Goal: Information Seeking & Learning: Find specific page/section

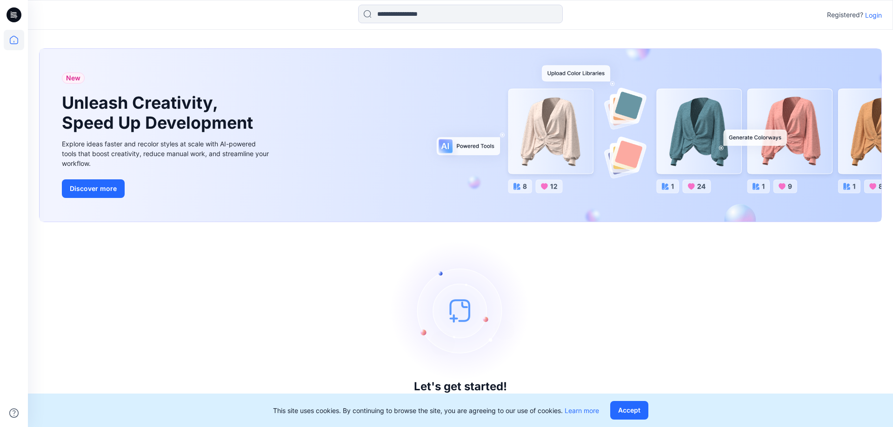
click at [14, 18] on icon at bounding box center [14, 14] width 15 height 15
click at [13, 41] on icon at bounding box center [14, 40] width 20 height 20
drag, startPoint x: 877, startPoint y: 13, endPoint x: 879, endPoint y: 19, distance: 6.5
click at [877, 14] on p "Login" at bounding box center [873, 15] width 17 height 10
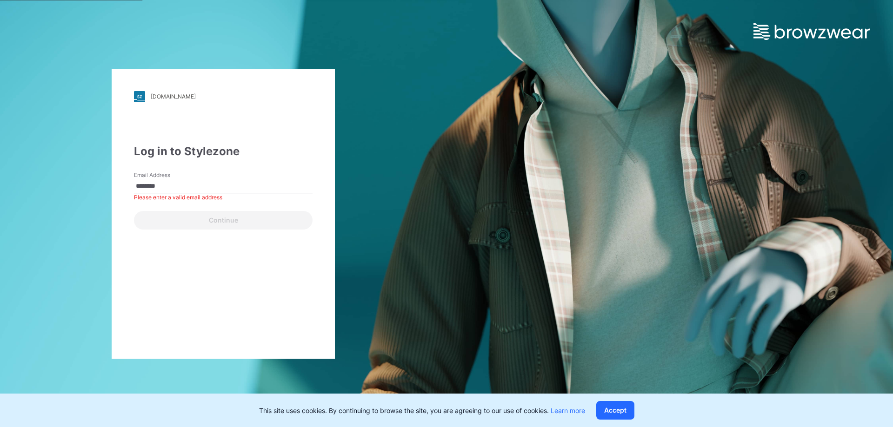
click at [201, 186] on input "********" at bounding box center [223, 186] width 179 height 14
type input "**********"
click at [134, 211] on button "Continue" at bounding box center [223, 220] width 179 height 19
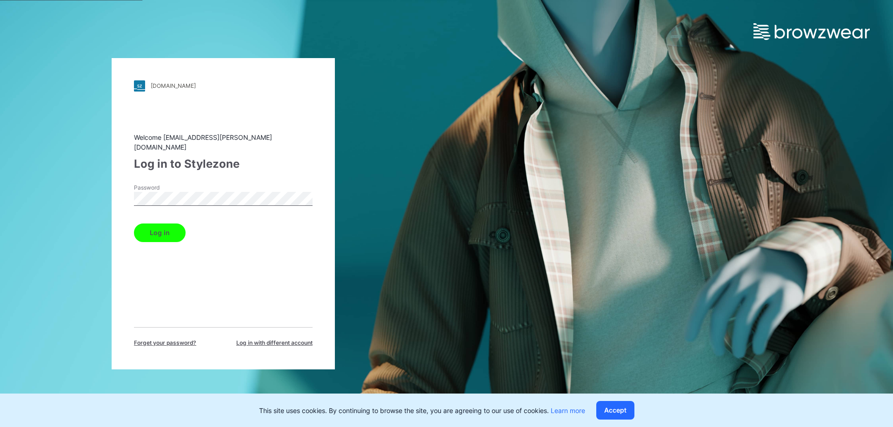
click at [134, 224] on button "Log in" at bounding box center [160, 233] width 52 height 19
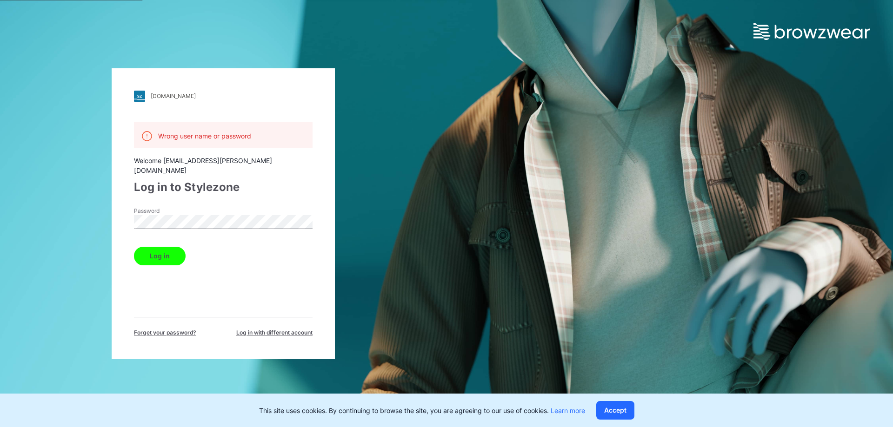
click at [123, 216] on div "pvh.stylezone.com Loading... Wrong user name or password Welcome tmccormick@tom…" at bounding box center [223, 213] width 223 height 291
click at [134, 247] on button "Log in" at bounding box center [160, 256] width 52 height 19
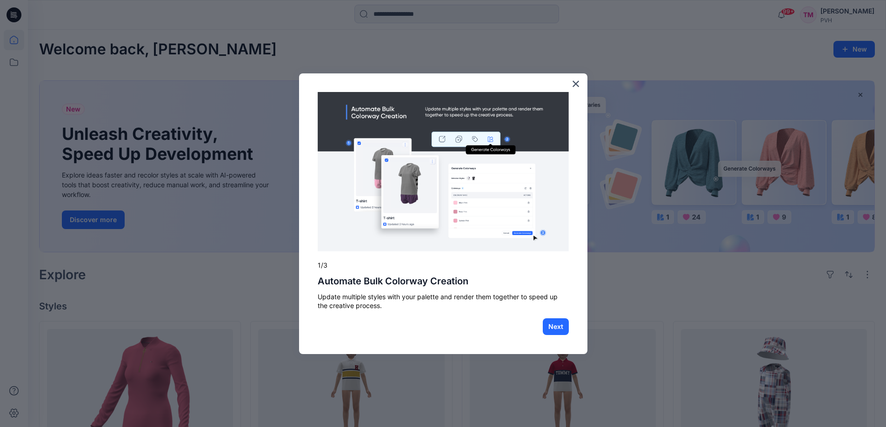
drag, startPoint x: 579, startPoint y: 80, endPoint x: 579, endPoint y: 90, distance: 9.8
click at [579, 83] on button "×" at bounding box center [575, 83] width 9 height 15
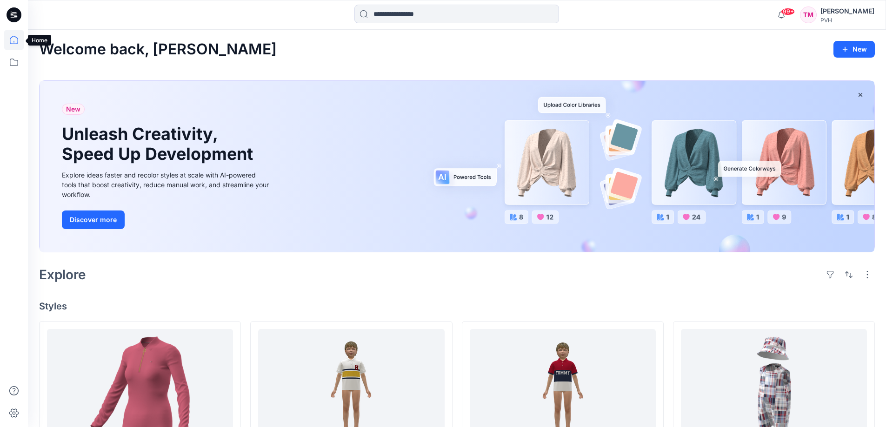
click at [13, 40] on icon at bounding box center [14, 40] width 20 height 20
click at [15, 66] on icon at bounding box center [14, 62] width 8 height 7
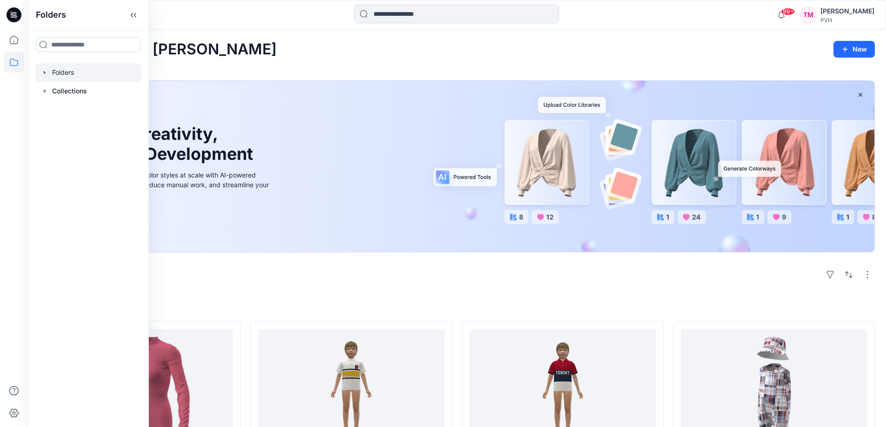
click at [88, 72] on div at bounding box center [88, 72] width 106 height 19
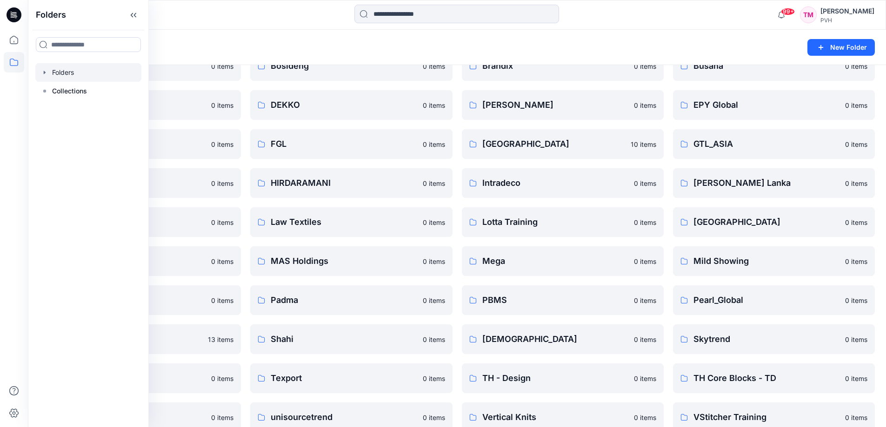
scroll to position [67, 0]
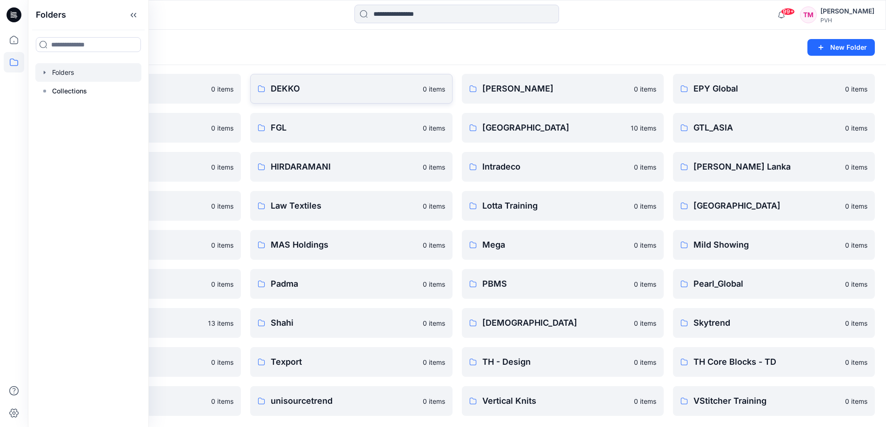
click at [288, 82] on link "DEKKO 0 items" at bounding box center [351, 89] width 202 height 30
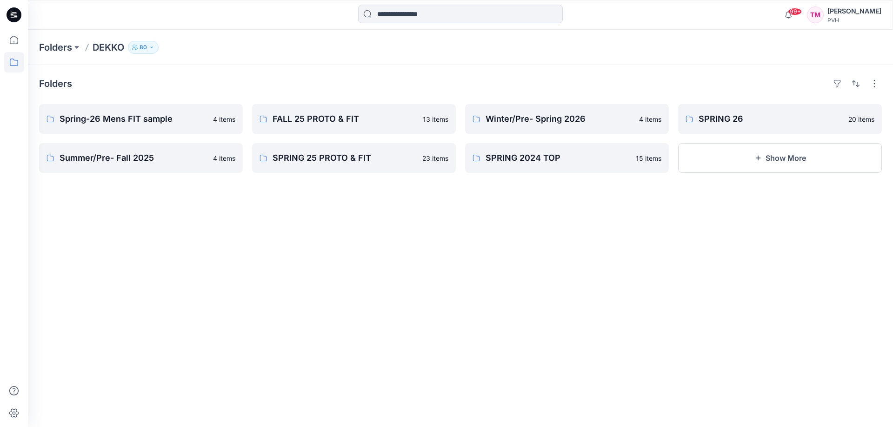
drag, startPoint x: 153, startPoint y: 46, endPoint x: 157, endPoint y: 51, distance: 6.7
click at [153, 46] on icon "button" at bounding box center [152, 48] width 6 height 6
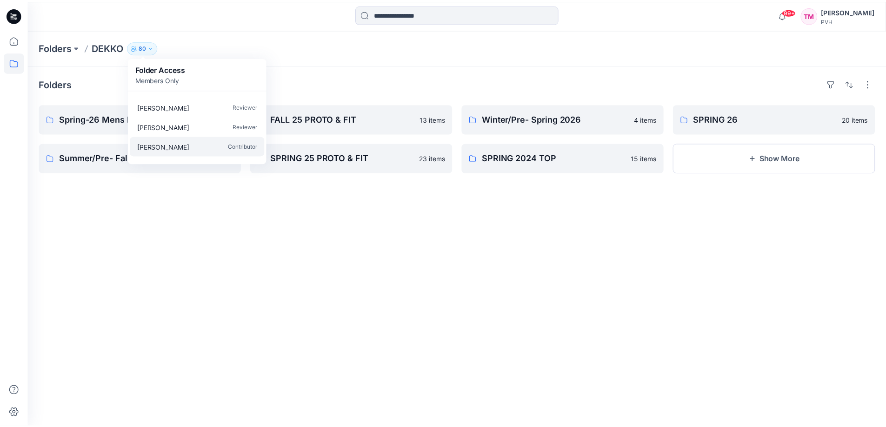
scroll to position [725, 0]
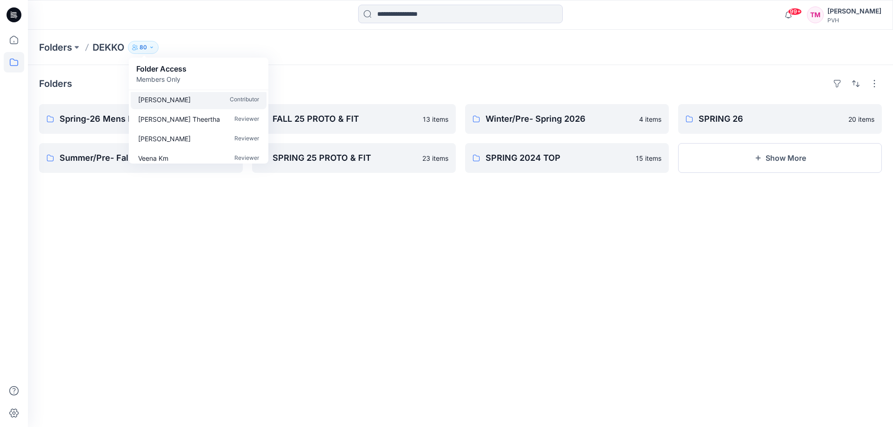
click at [157, 98] on p "[PERSON_NAME]" at bounding box center [164, 100] width 53 height 10
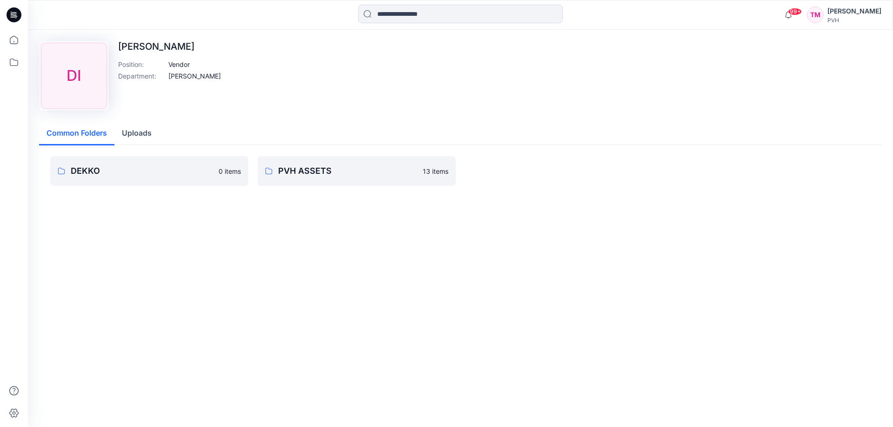
click at [100, 103] on div "DI" at bounding box center [74, 76] width 66 height 66
click at [132, 177] on p "DEKKO" at bounding box center [142, 171] width 142 height 13
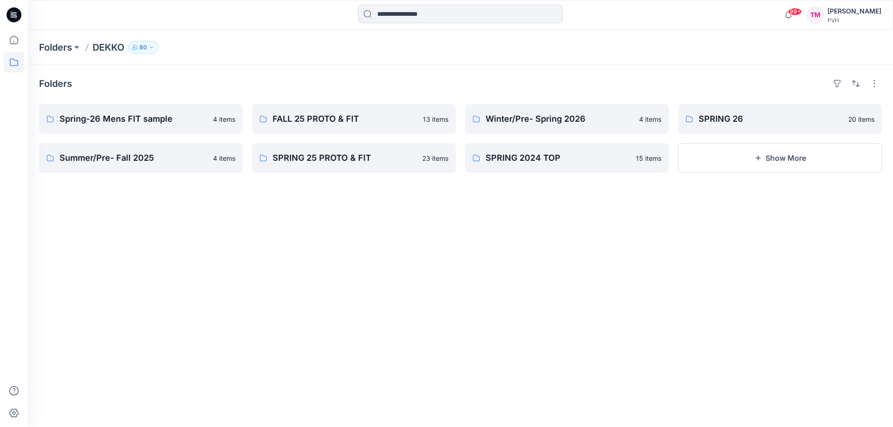
click at [148, 47] on button "80" at bounding box center [143, 47] width 31 height 13
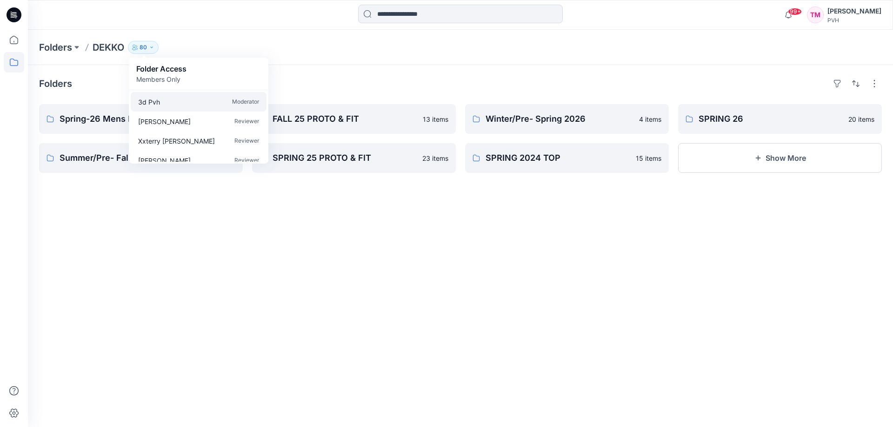
click at [245, 102] on p "Moderator" at bounding box center [245, 102] width 27 height 10
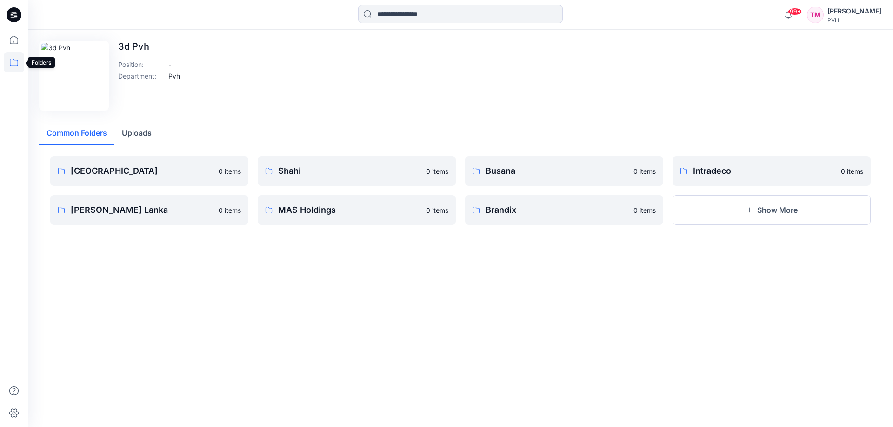
click at [14, 63] on icon at bounding box center [14, 62] width 20 height 20
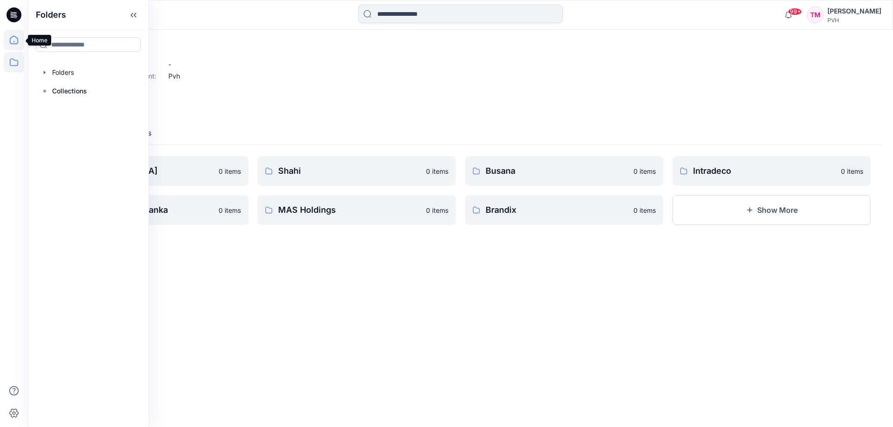
click at [19, 39] on icon at bounding box center [14, 40] width 20 height 20
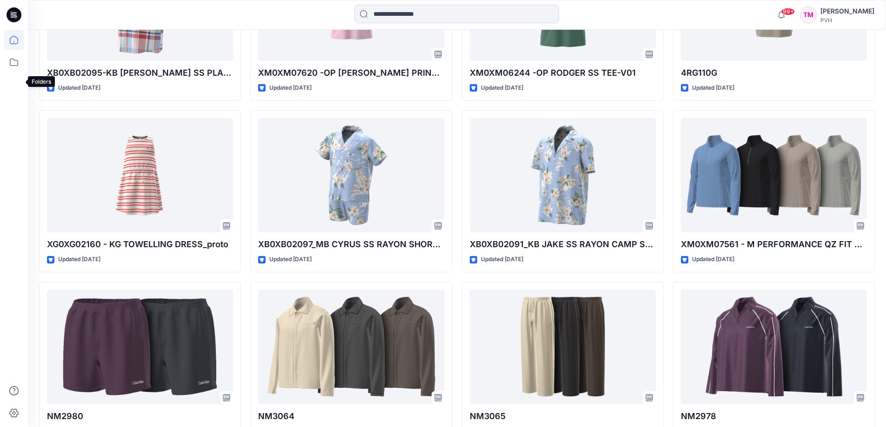
scroll to position [2415, 0]
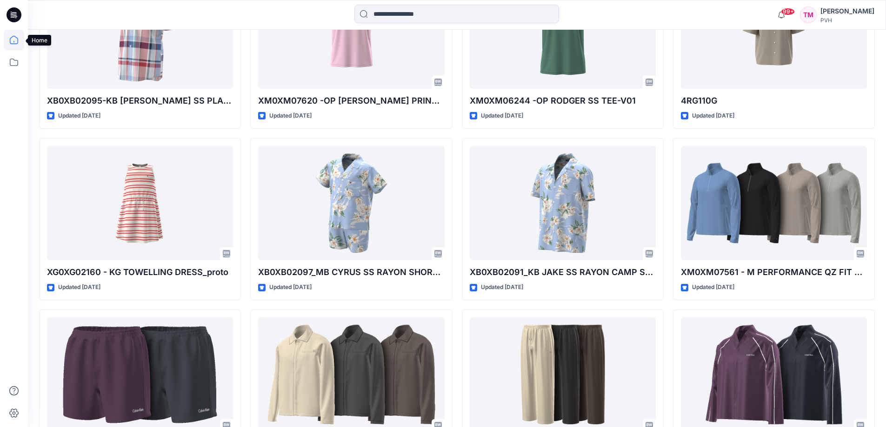
click at [17, 38] on icon at bounding box center [14, 40] width 8 height 8
click at [16, 63] on icon at bounding box center [14, 62] width 20 height 20
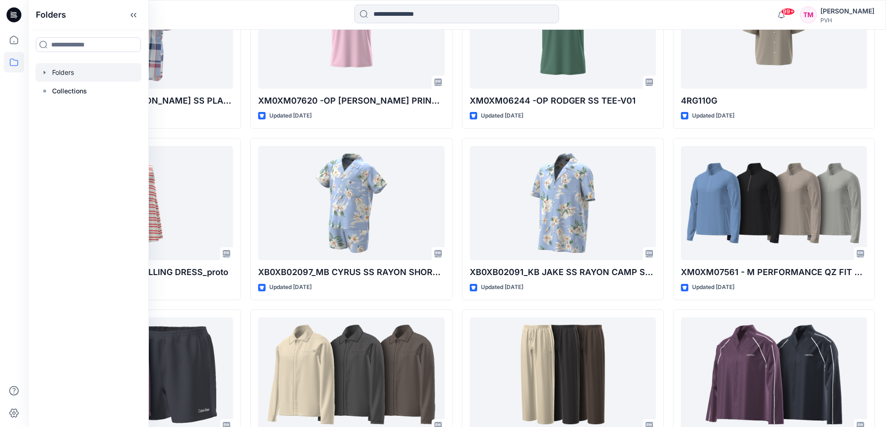
click at [76, 73] on div at bounding box center [88, 72] width 106 height 19
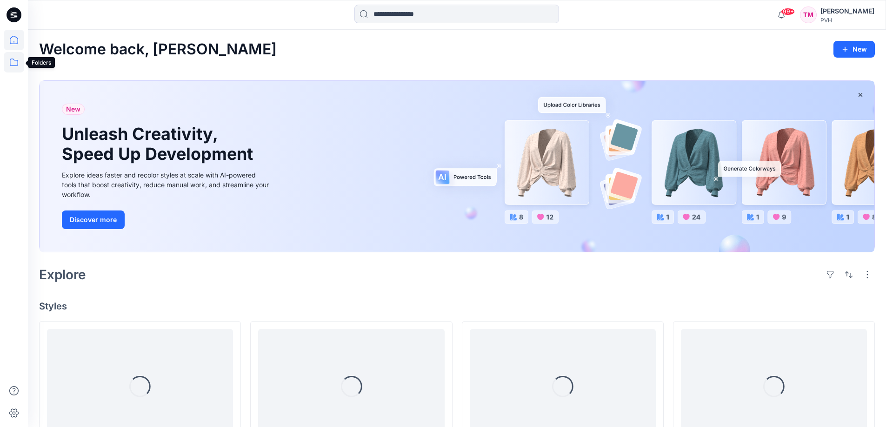
click at [10, 67] on icon at bounding box center [14, 62] width 20 height 20
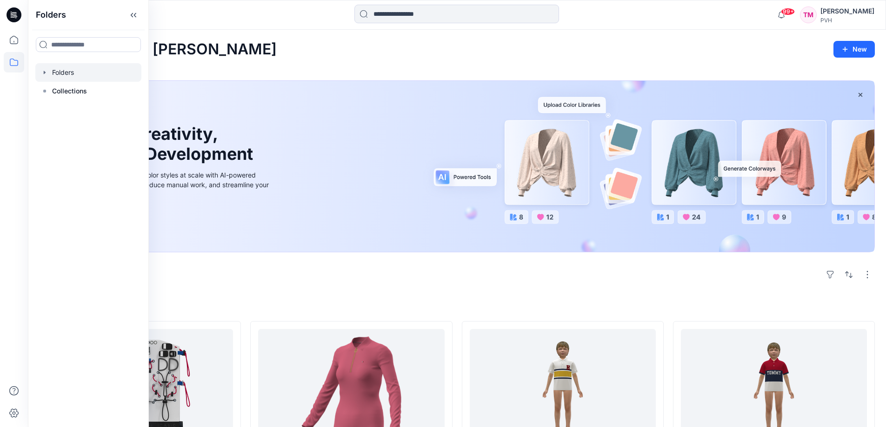
click at [84, 74] on div at bounding box center [88, 72] width 106 height 19
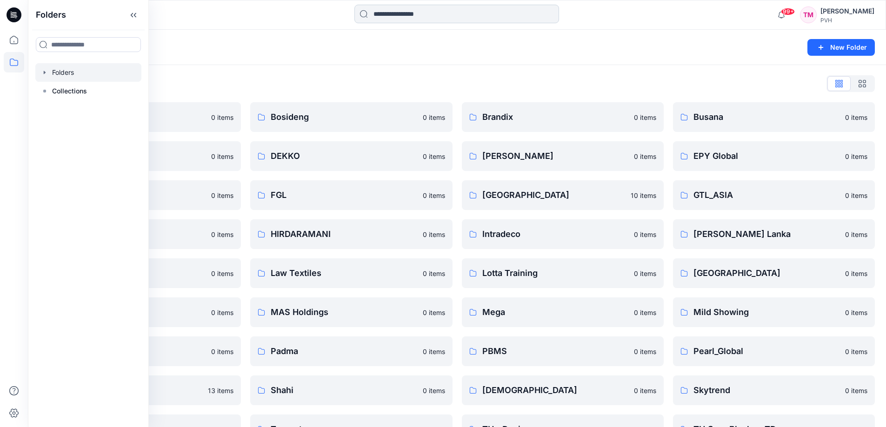
click at [399, 13] on input at bounding box center [456, 14] width 205 height 19
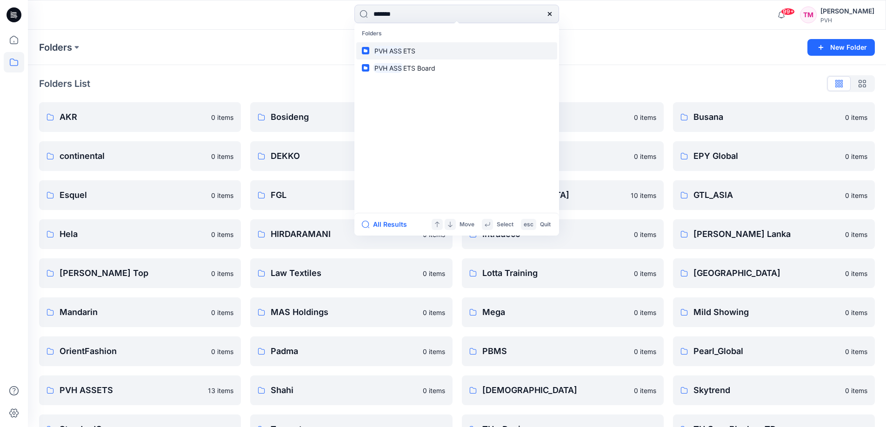
type input "*******"
click at [437, 53] on link "PVH ASS ETS" at bounding box center [456, 50] width 201 height 17
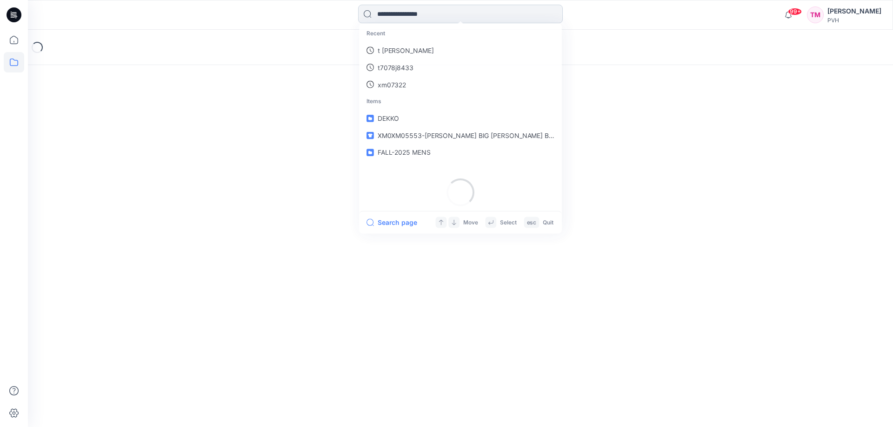
click at [442, 17] on input at bounding box center [460, 14] width 205 height 19
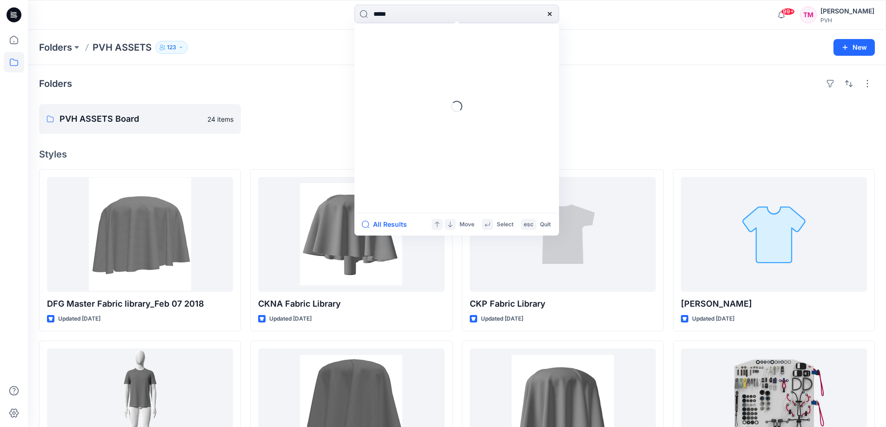
type input "*****"
click at [605, 82] on div "Folders" at bounding box center [456, 83] width 835 height 15
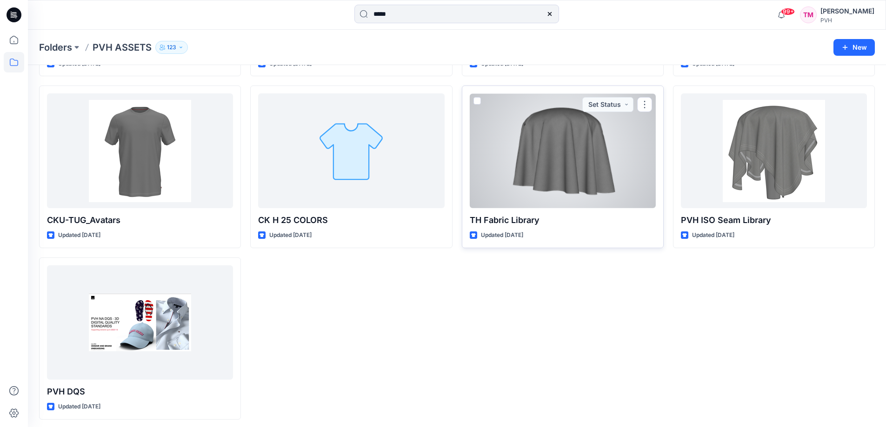
scroll to position [431, 0]
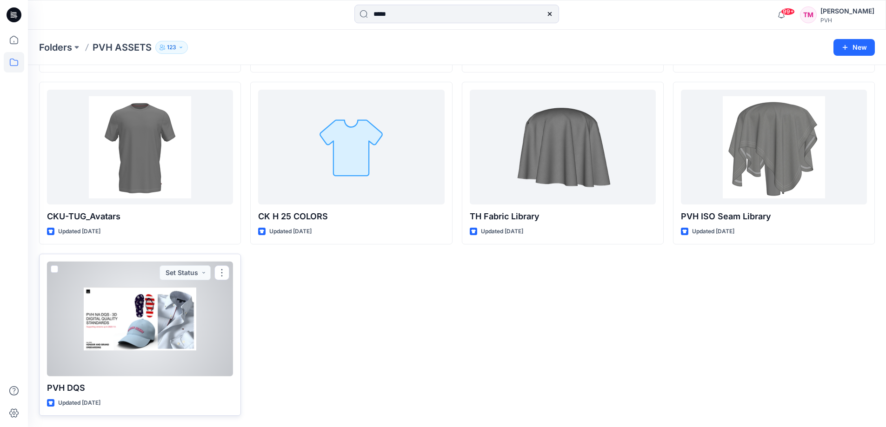
click at [160, 369] on div at bounding box center [140, 319] width 186 height 115
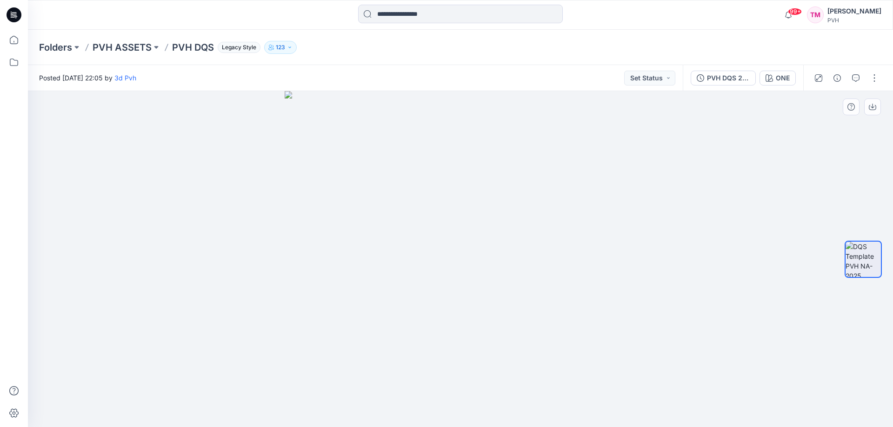
click at [789, 152] on div at bounding box center [460, 259] width 865 height 336
click at [873, 81] on button "button" at bounding box center [874, 78] width 15 height 15
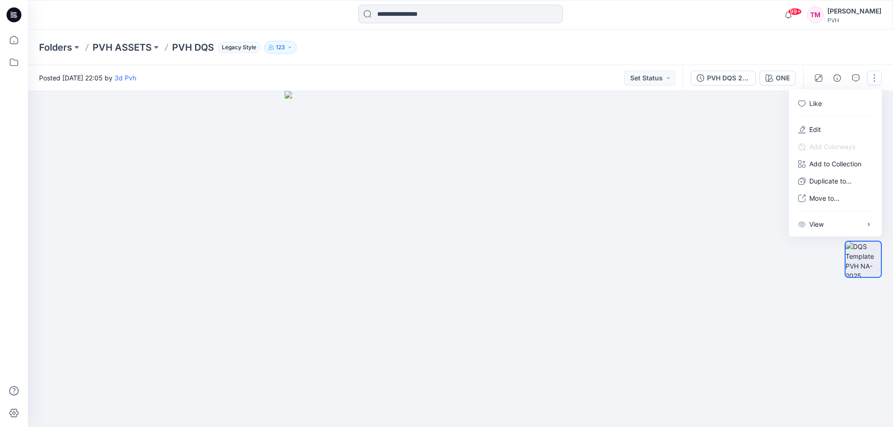
click at [686, 157] on div at bounding box center [460, 259] width 865 height 336
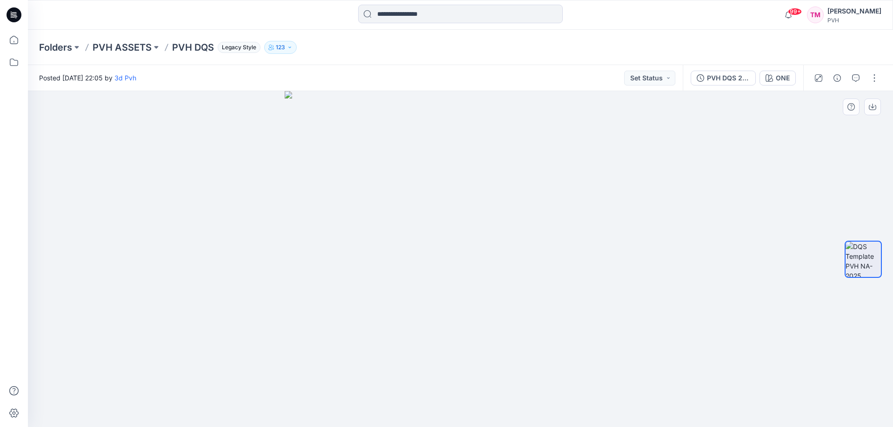
click at [576, 192] on img at bounding box center [460, 259] width 351 height 336
click at [819, 153] on div at bounding box center [460, 259] width 865 height 336
click at [663, 73] on button "Set Status" at bounding box center [649, 78] width 51 height 15
click at [748, 132] on div at bounding box center [460, 259] width 865 height 336
click at [879, 78] on button "button" at bounding box center [874, 78] width 15 height 15
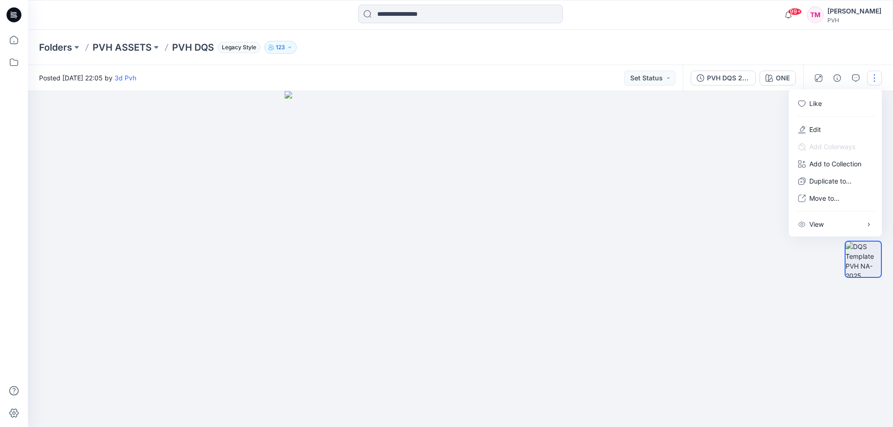
click at [750, 121] on div at bounding box center [460, 259] width 865 height 336
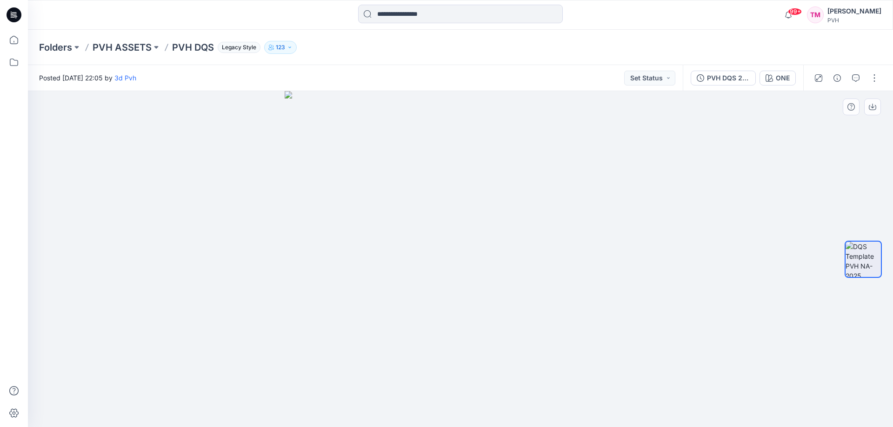
click at [769, 127] on div at bounding box center [460, 259] width 865 height 336
click at [837, 159] on div at bounding box center [863, 259] width 60 height 232
click at [782, 118] on div at bounding box center [460, 259] width 865 height 336
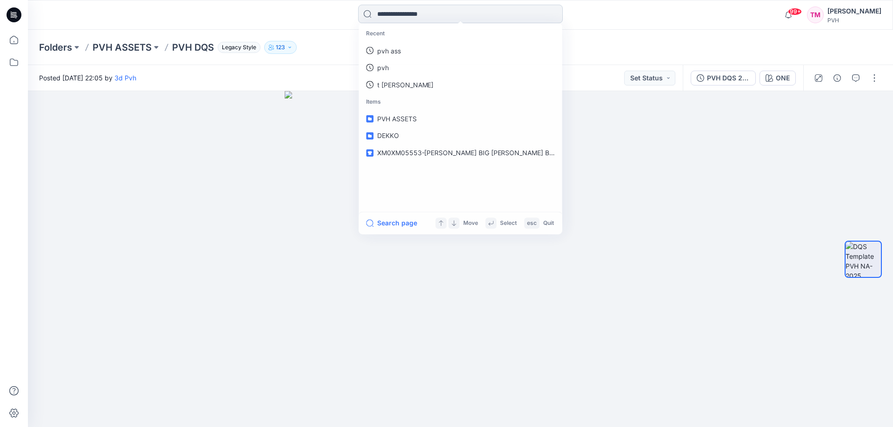
click at [462, 14] on input at bounding box center [460, 14] width 205 height 19
click at [258, 17] on div "Recent pvh a pvh pvh ass Items PVH DQS PVH ASSETS DEKKO Search page Move Select…" at bounding box center [460, 15] width 432 height 20
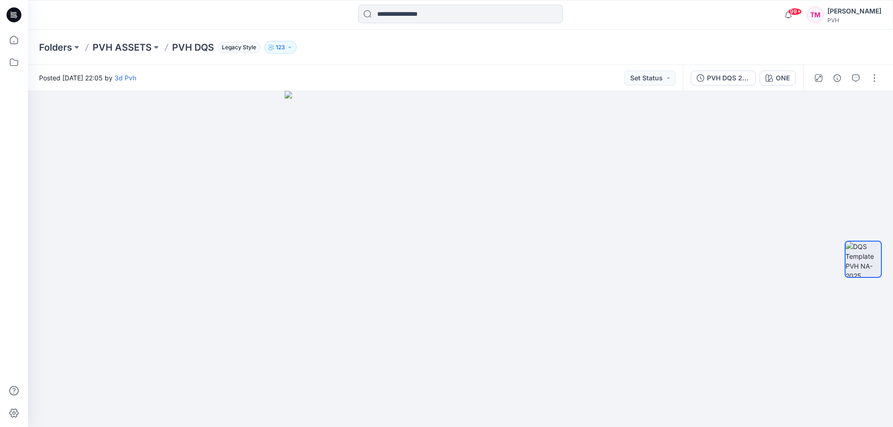
click at [289, 48] on icon "button" at bounding box center [290, 48] width 6 height 6
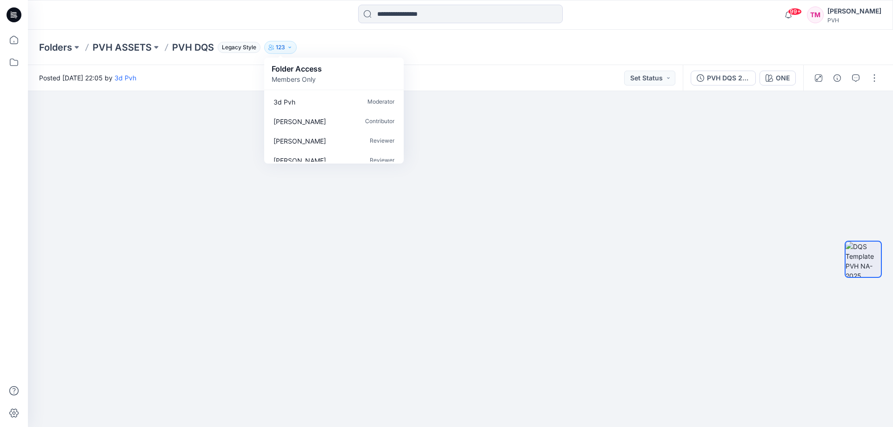
click at [259, 17] on div at bounding box center [460, 15] width 432 height 20
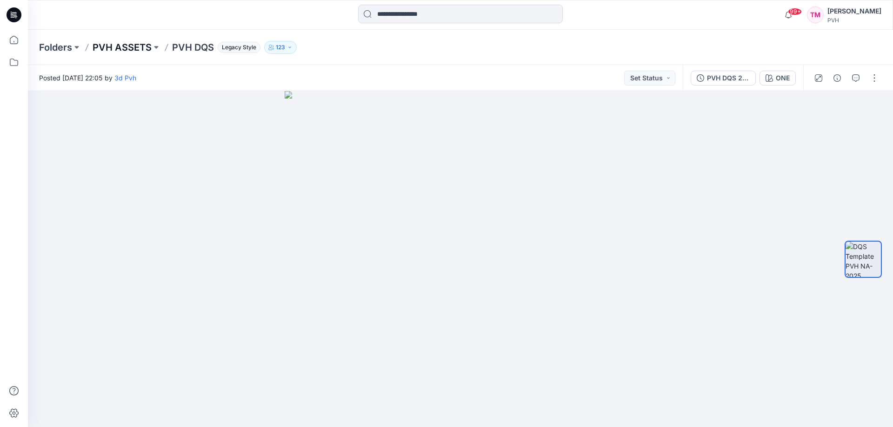
click at [114, 45] on p "PVH ASSETS" at bounding box center [122, 47] width 59 height 13
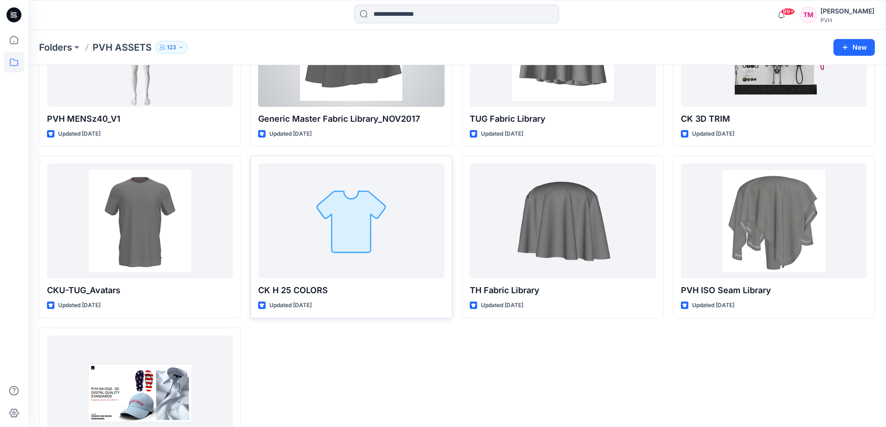
scroll to position [384, 0]
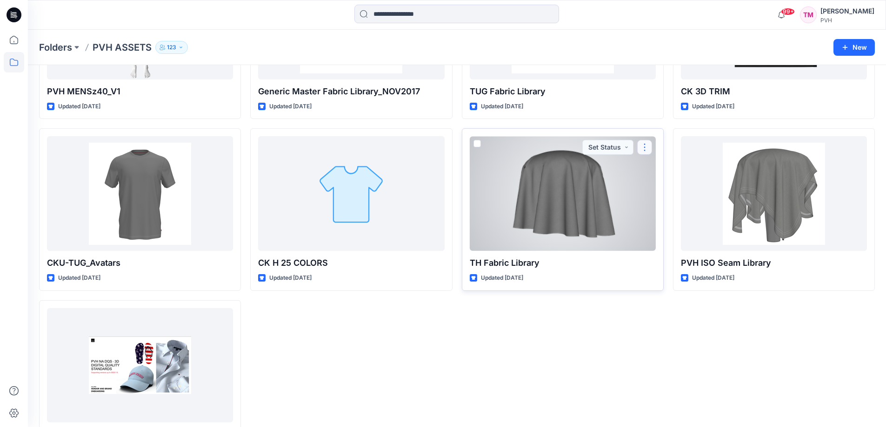
click at [648, 149] on button "button" at bounding box center [644, 147] width 15 height 15
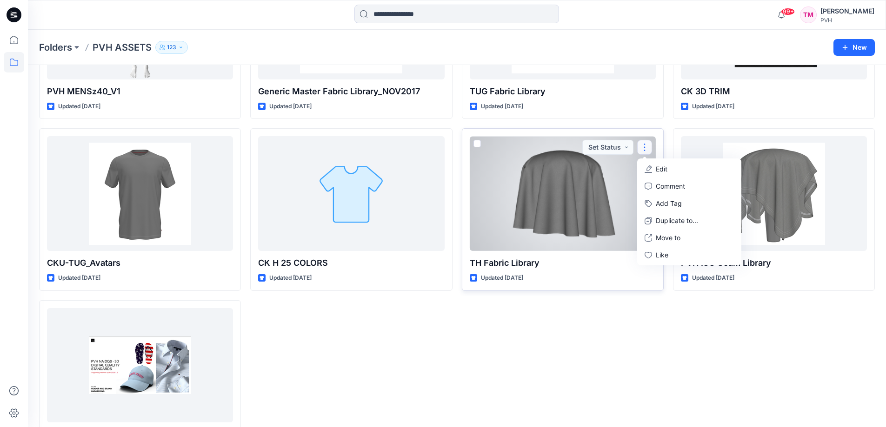
click at [580, 228] on div at bounding box center [563, 193] width 186 height 115
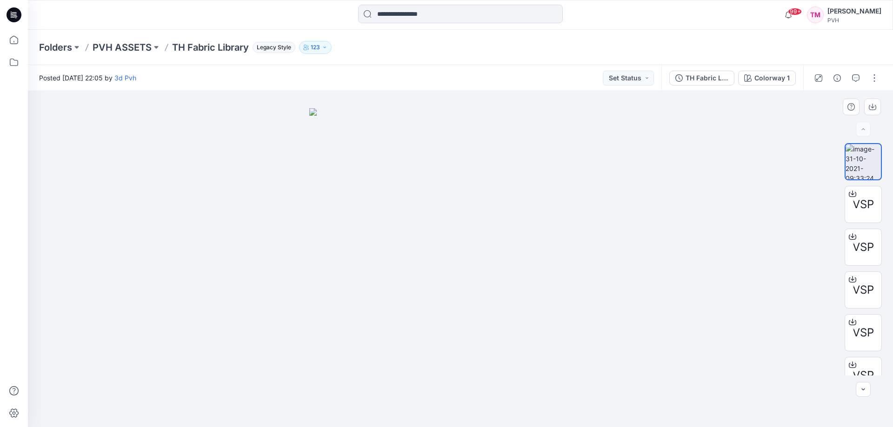
click at [744, 146] on div at bounding box center [460, 259] width 865 height 336
click at [479, 93] on div at bounding box center [460, 259] width 865 height 336
click at [699, 29] on div "99+ Notifications Texport Texport shared XW0XW08981-OP W LS MANGO ZIP POLO-V01 …" at bounding box center [460, 15] width 865 height 30
click at [839, 12] on div "[PERSON_NAME]" at bounding box center [854, 11] width 54 height 11
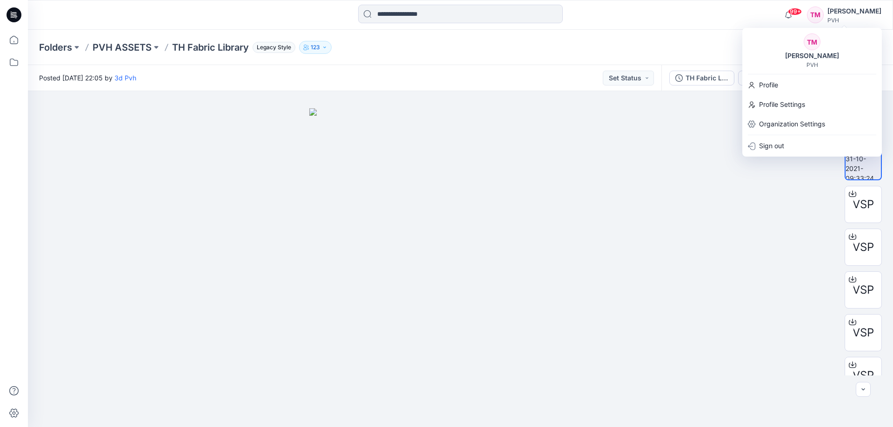
click at [667, 43] on div "Folders PVH ASSETS TH Fabric Library Legacy Style 123" at bounding box center [424, 47] width 770 height 13
